Goal: Find specific page/section: Find specific page/section

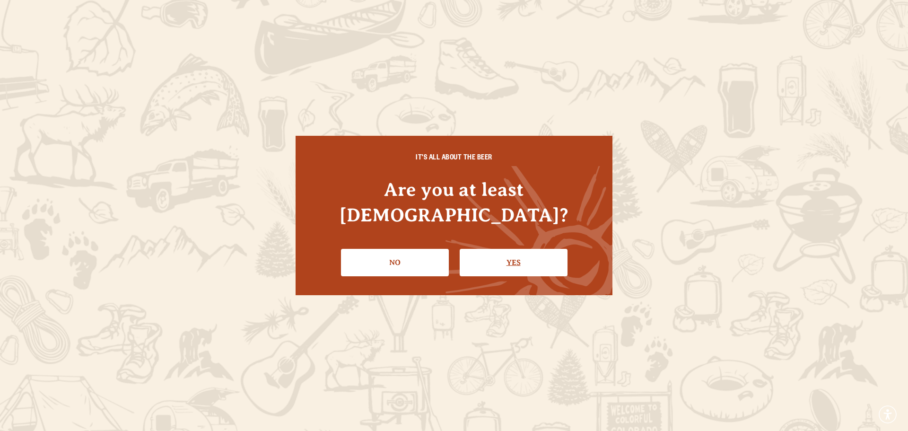
click at [504, 249] on link "Yes" at bounding box center [514, 262] width 108 height 27
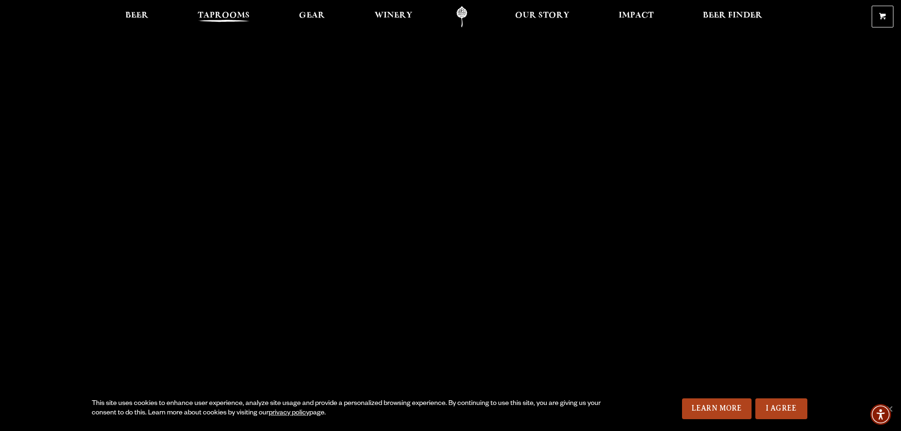
click at [212, 12] on span "Taprooms" at bounding box center [224, 16] width 52 height 8
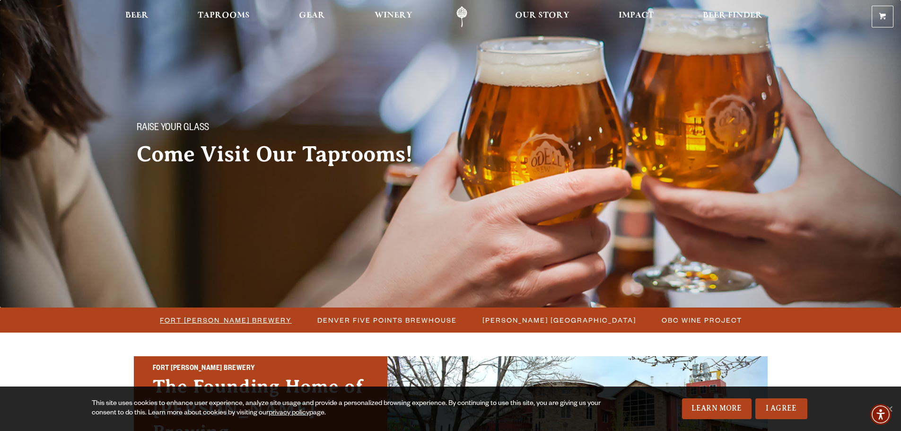
click at [256, 320] on span "Fort [PERSON_NAME] Brewery" at bounding box center [226, 320] width 132 height 14
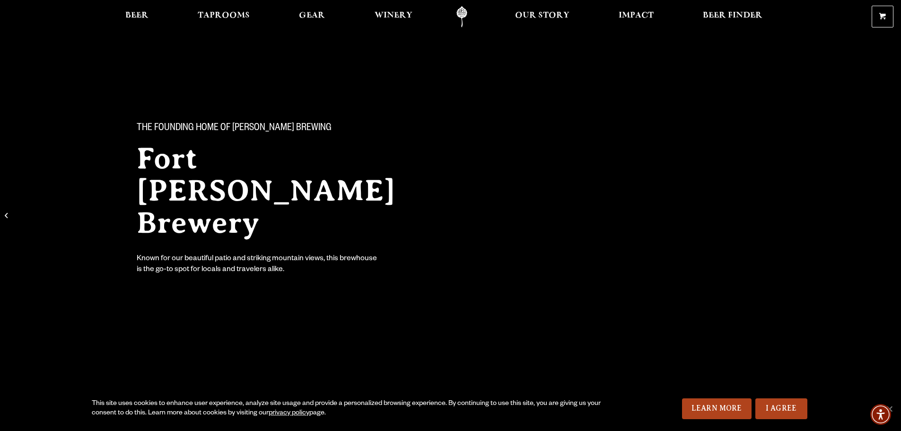
scroll to position [236, 0]
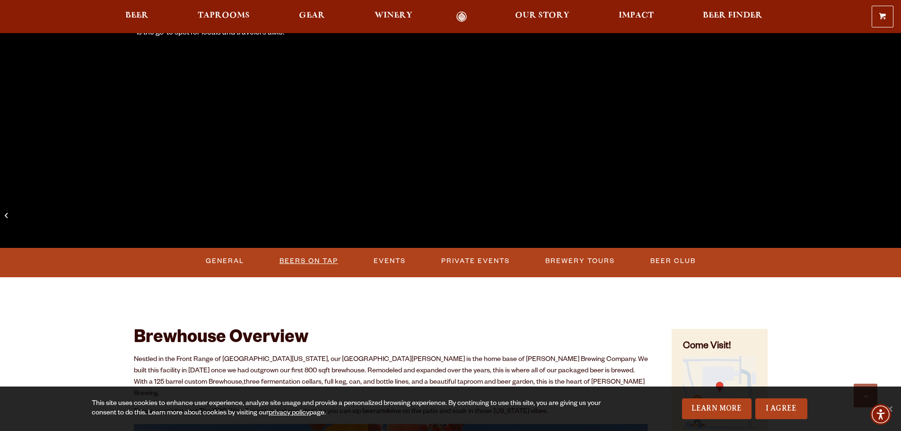
click at [308, 256] on link "Beers on Tap" at bounding box center [309, 261] width 66 height 22
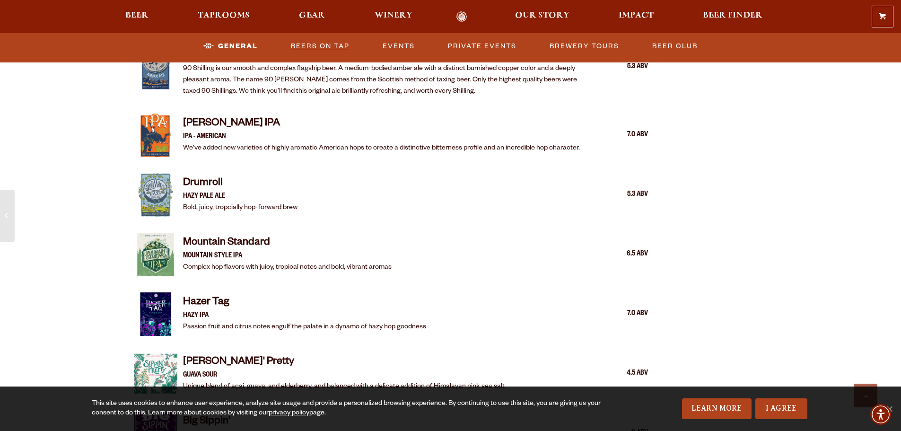
scroll to position [512, 0]
